Goal: Task Accomplishment & Management: Manage account settings

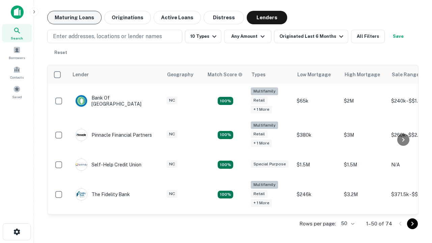
click at [74, 18] on button "Maturing Loans" at bounding box center [74, 18] width 54 height 14
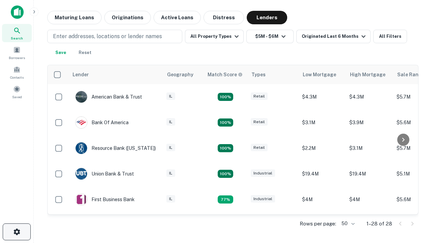
click at [17, 232] on icon "button" at bounding box center [17, 232] width 8 height 8
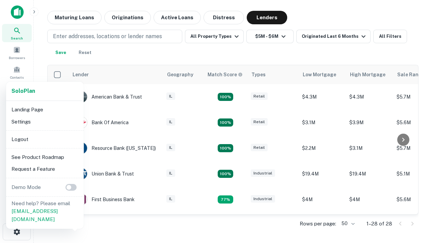
click at [45, 139] on li "Logout" at bounding box center [45, 139] width 72 height 12
